Goal: Task Accomplishment & Management: Use online tool/utility

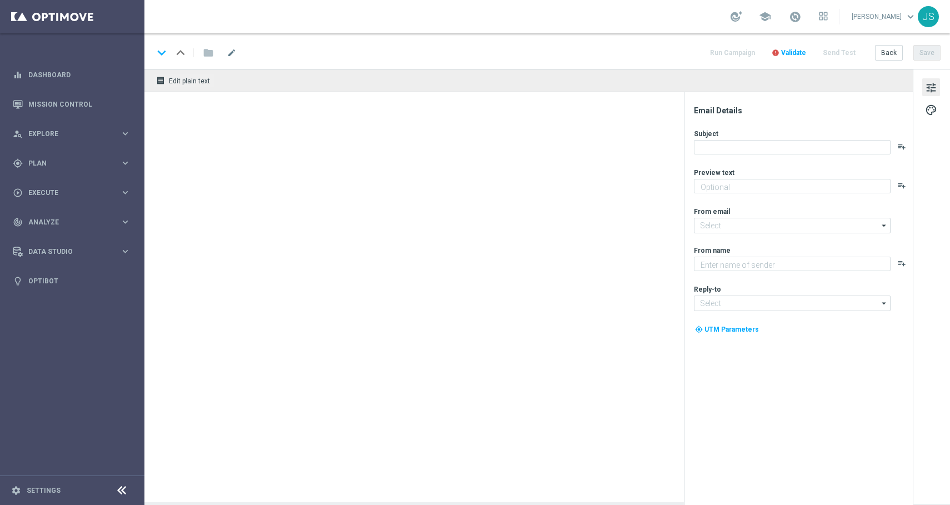
type textarea "Weil du es verdient hast. Spiele direkt gratis los."
type textarea "Millionaires' Club"
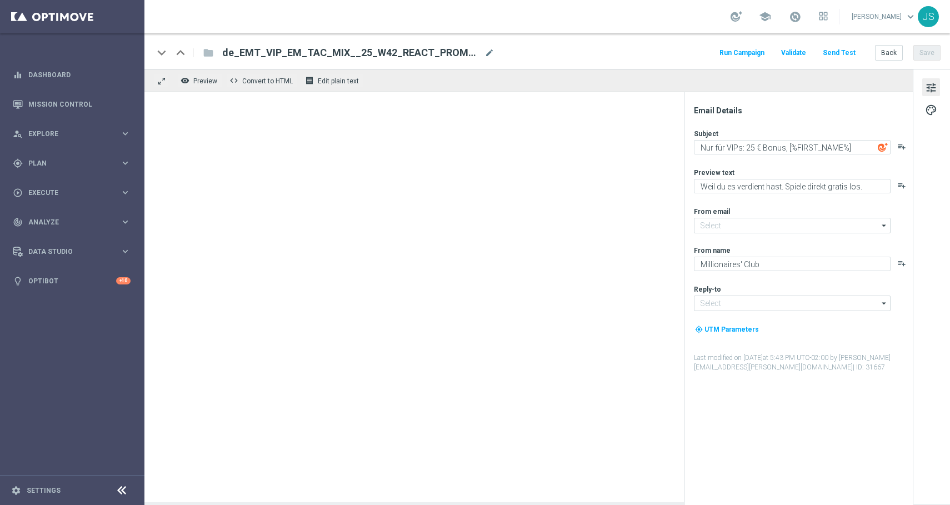
type input "mail@crm.lottoland.com"
type input "vip@lottoland.com"
